Goal: Find specific page/section

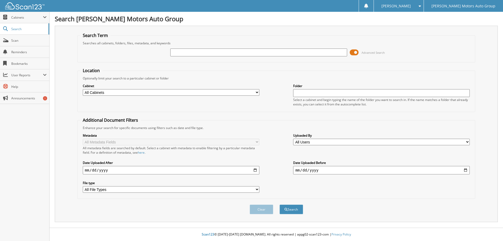
click at [258, 92] on select "All Cabinets CAR DEALS PARTS SERVICE RO Needs Filing" at bounding box center [171, 92] width 176 height 7
select select "43445"
click at [83, 89] on select "All Cabinets CAR DEALS PARTS SERVICE RO Needs Filing" at bounding box center [171, 92] width 176 height 7
click at [171, 52] on input "text" at bounding box center [258, 52] width 176 height 8
type input "VINES"
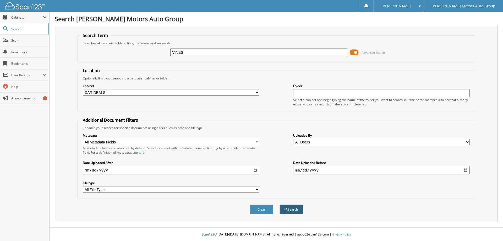
click at [290, 208] on button "Search" at bounding box center [291, 209] width 24 height 10
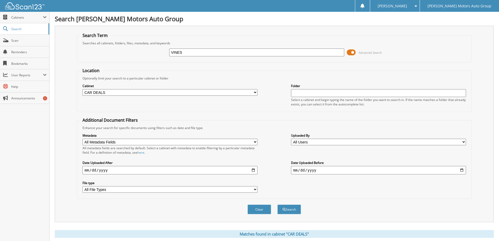
click at [352, 50] on span at bounding box center [351, 52] width 9 height 8
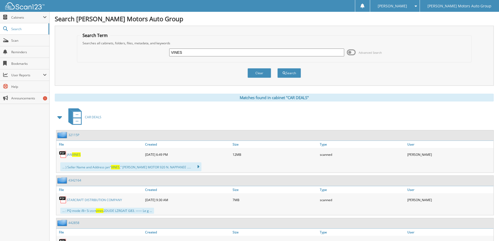
click at [69, 153] on link "[PERSON_NAME]" at bounding box center [74, 154] width 14 height 4
